Goal: Check status

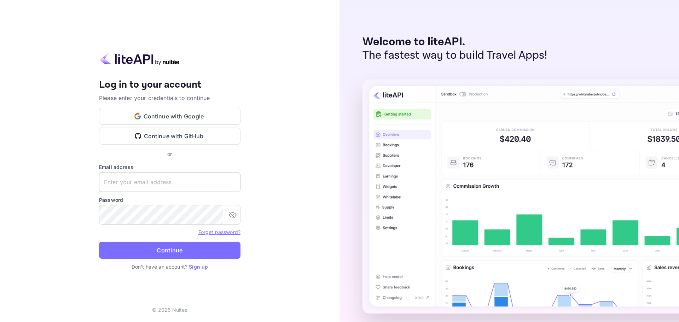
click at [156, 187] on input "text" at bounding box center [169, 182] width 141 height 20
paste input "[EMAIL_ADDRESS][DOMAIN_NAME]"
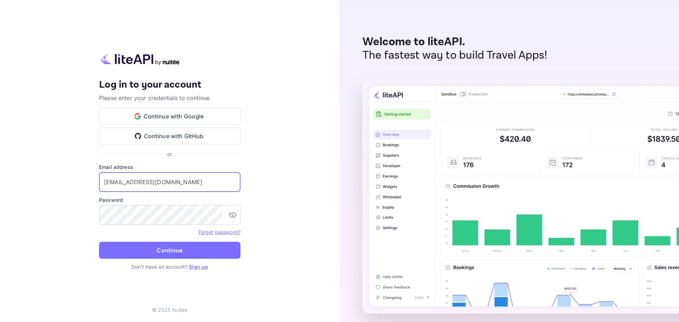
type input "[EMAIL_ADDRESS][DOMAIN_NAME]"
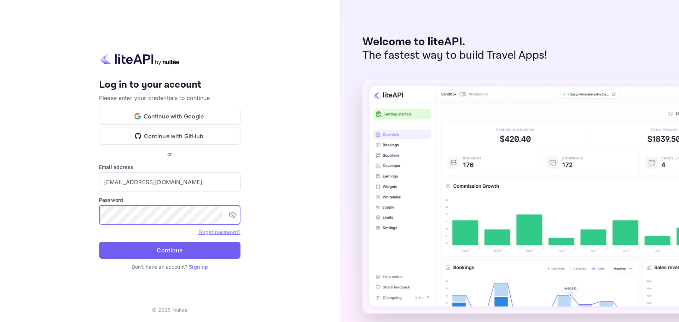
click at [183, 255] on button "Continue" at bounding box center [169, 250] width 141 height 17
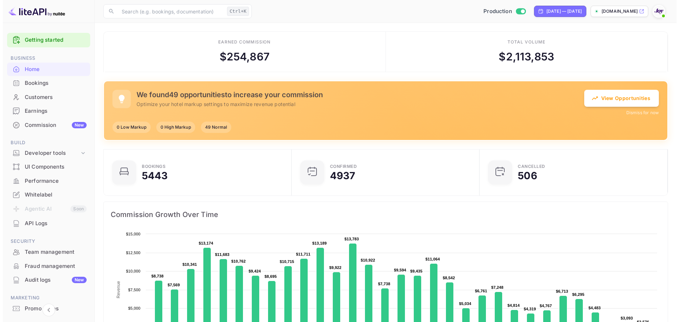
scroll to position [6, 6]
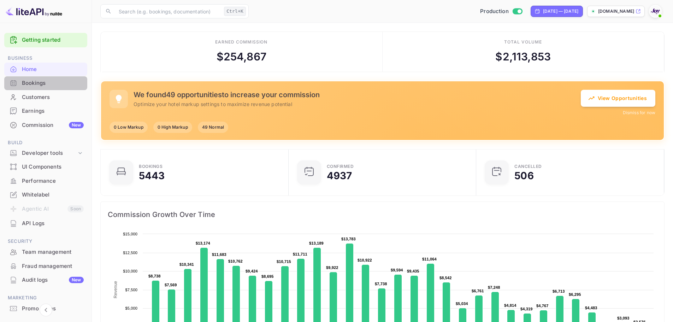
click at [46, 80] on div "Bookings" at bounding box center [53, 83] width 62 height 8
click at [52, 85] on div "Bookings" at bounding box center [53, 83] width 62 height 8
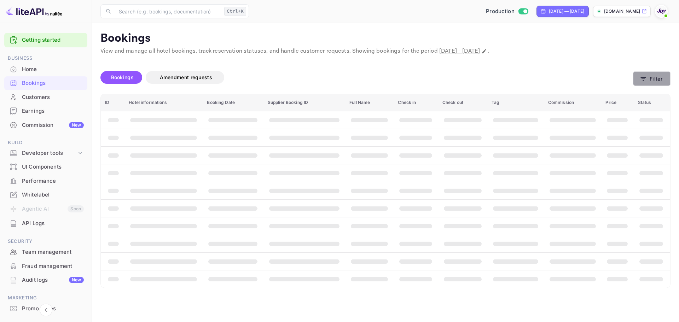
click at [660, 79] on button "Filter" at bounding box center [651, 78] width 37 height 14
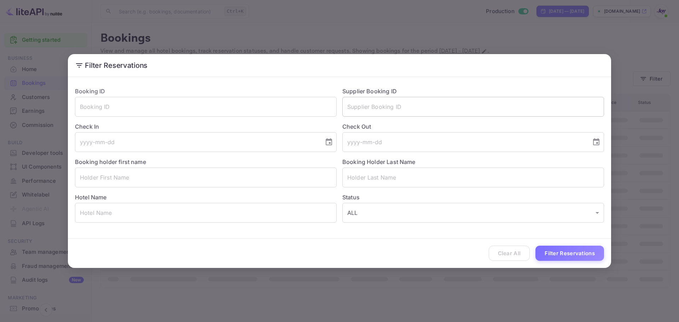
click at [409, 106] on input "text" at bounding box center [473, 107] width 262 height 20
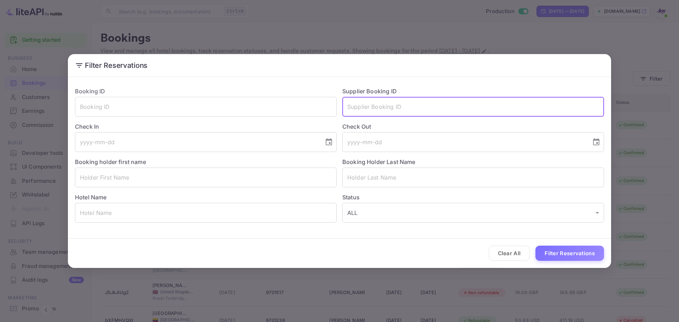
click at [382, 107] on input "text" at bounding box center [473, 107] width 262 height 20
paste input "9229077"
type input "9229077"
click at [563, 254] on button "Filter Reservations" at bounding box center [569, 253] width 69 height 15
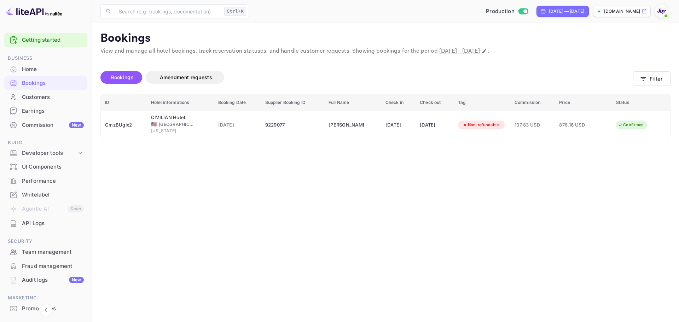
click at [210, 209] on main "Bookings View and manage all hotel bookings, track reservation statuses, and ha…" at bounding box center [385, 172] width 587 height 299
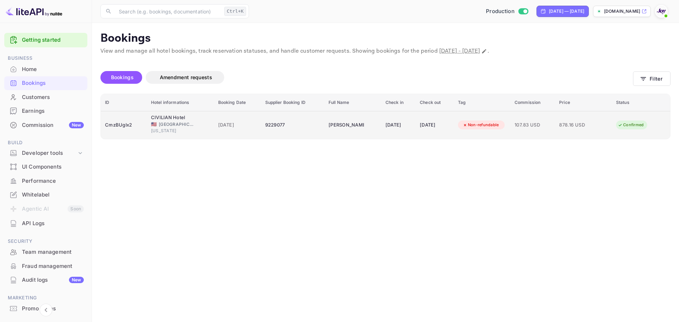
click at [130, 124] on div "CmzBUglx2" at bounding box center [123, 124] width 37 height 11
